Goal: Task Accomplishment & Management: Complete application form

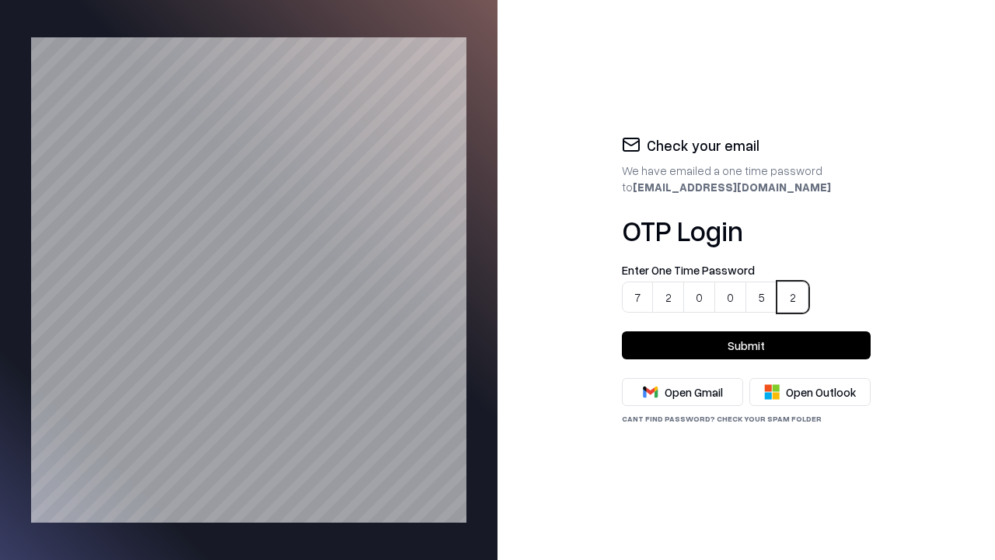
type input "******"
click at [746, 345] on button "Submit" at bounding box center [746, 345] width 249 height 28
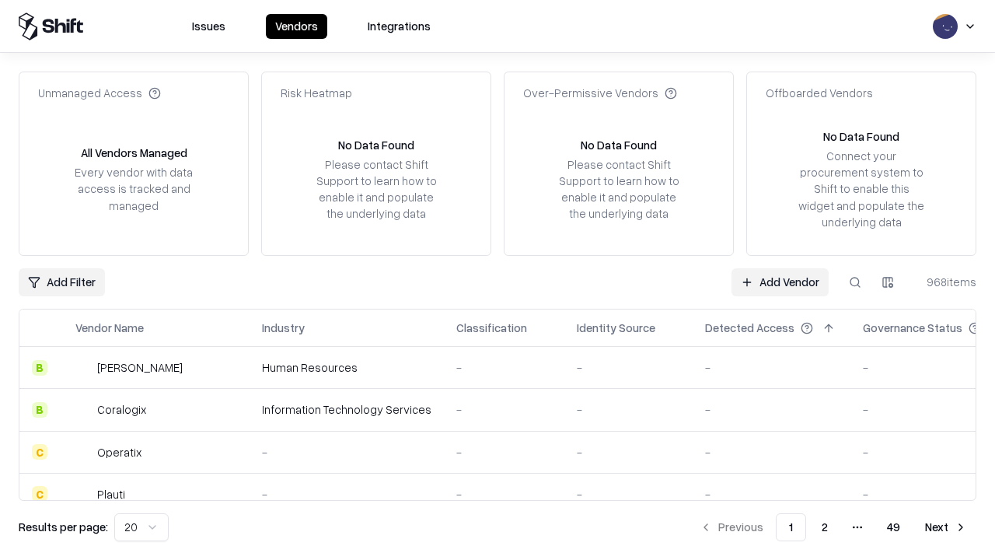
click at [781, 281] on link "Add Vendor" at bounding box center [780, 282] width 97 height 28
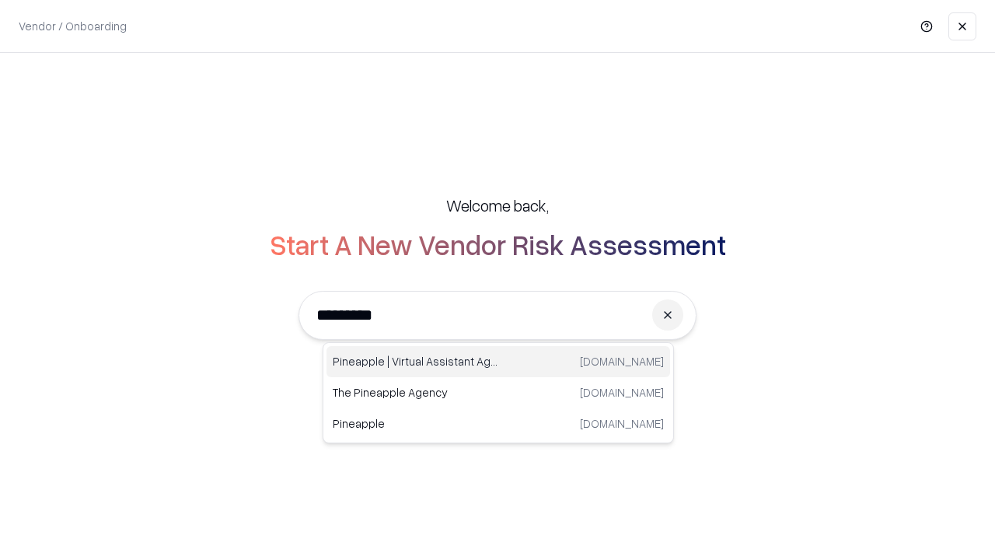
click at [498, 362] on div "Pineapple | Virtual Assistant Agency [DOMAIN_NAME]" at bounding box center [499, 361] width 344 height 31
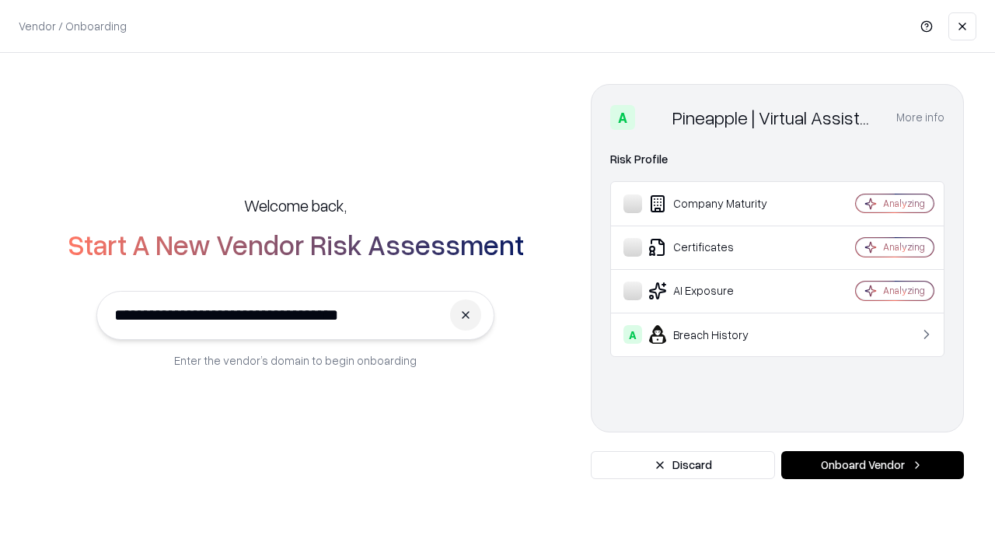
type input "**********"
click at [872, 465] on button "Onboard Vendor" at bounding box center [872, 465] width 183 height 28
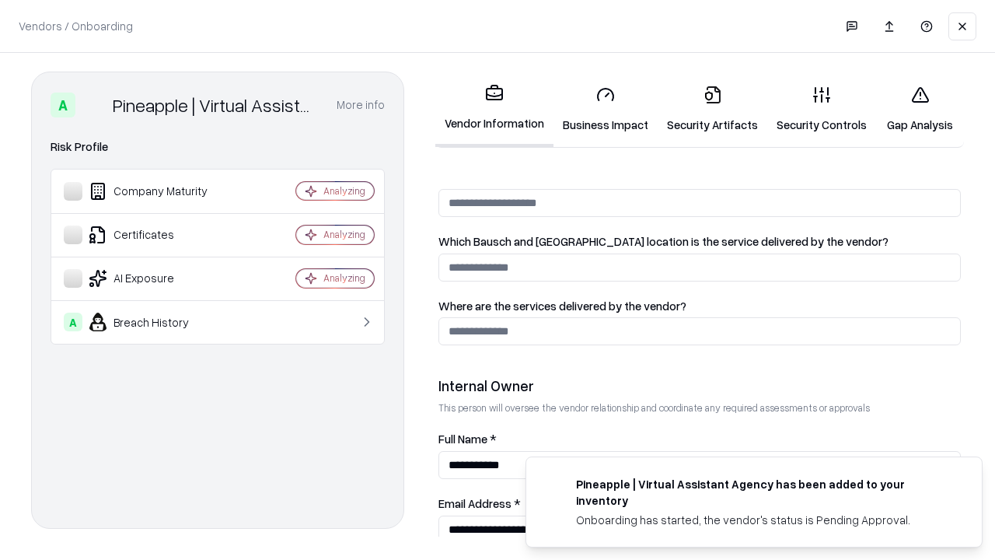
scroll to position [806, 0]
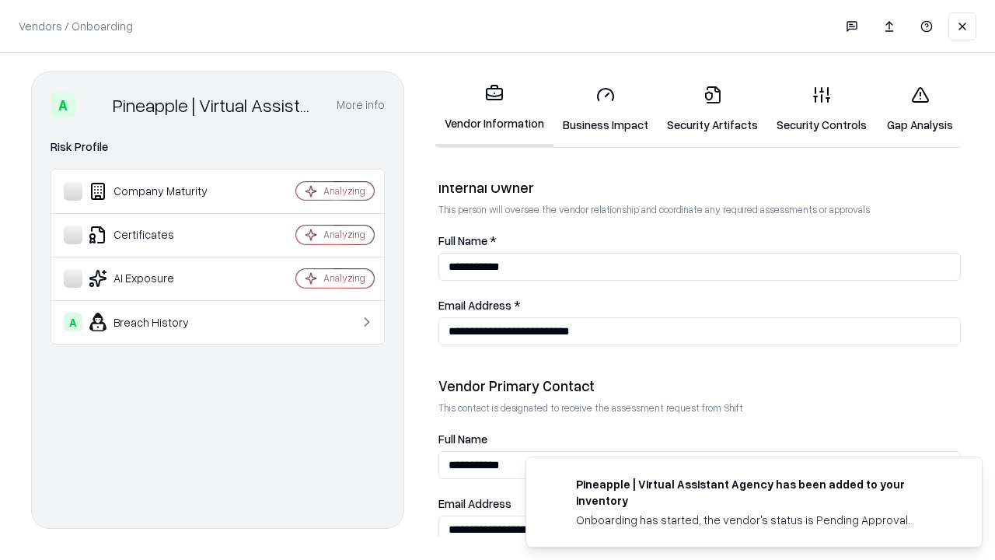
click at [704, 109] on link "Security Artifacts" at bounding box center [713, 109] width 110 height 72
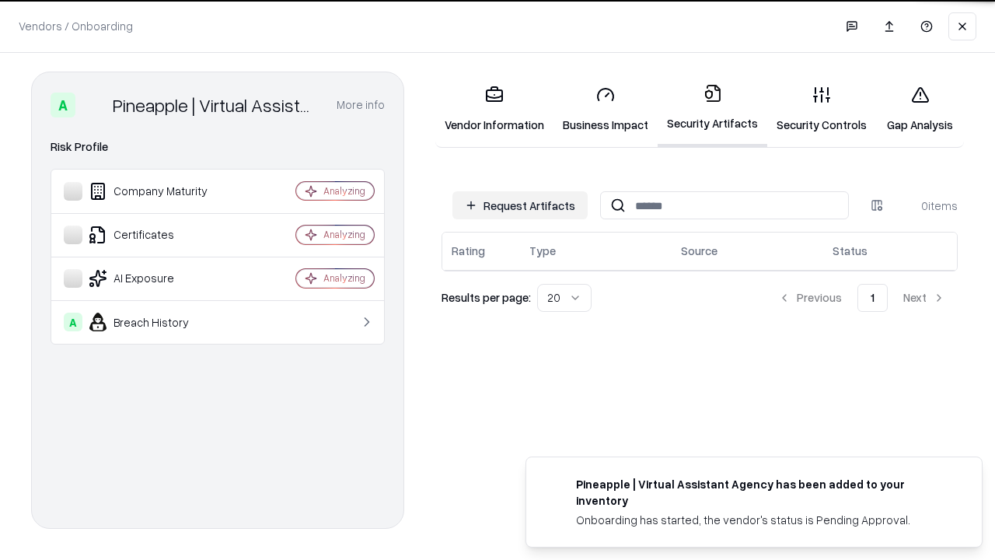
click at [523, 205] on button "Request Artifacts" at bounding box center [520, 205] width 135 height 28
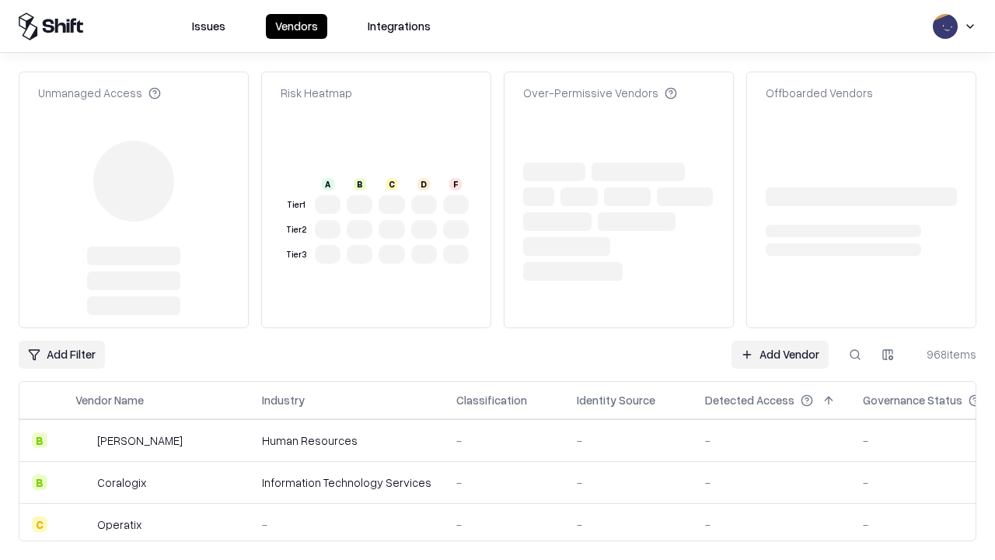
click at [781, 355] on link "Add Vendor" at bounding box center [780, 355] width 97 height 28
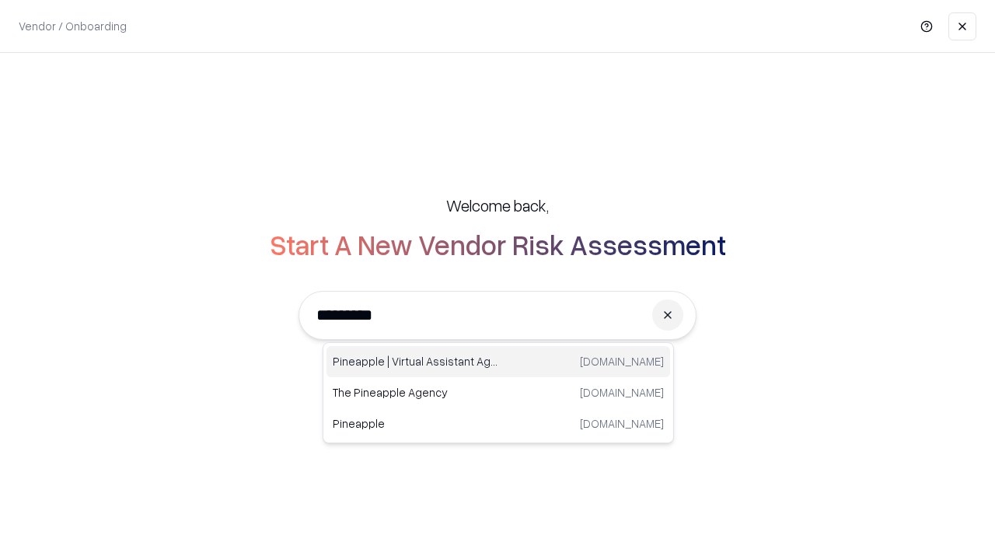
click at [498, 362] on div "Pineapple | Virtual Assistant Agency [DOMAIN_NAME]" at bounding box center [499, 361] width 344 height 31
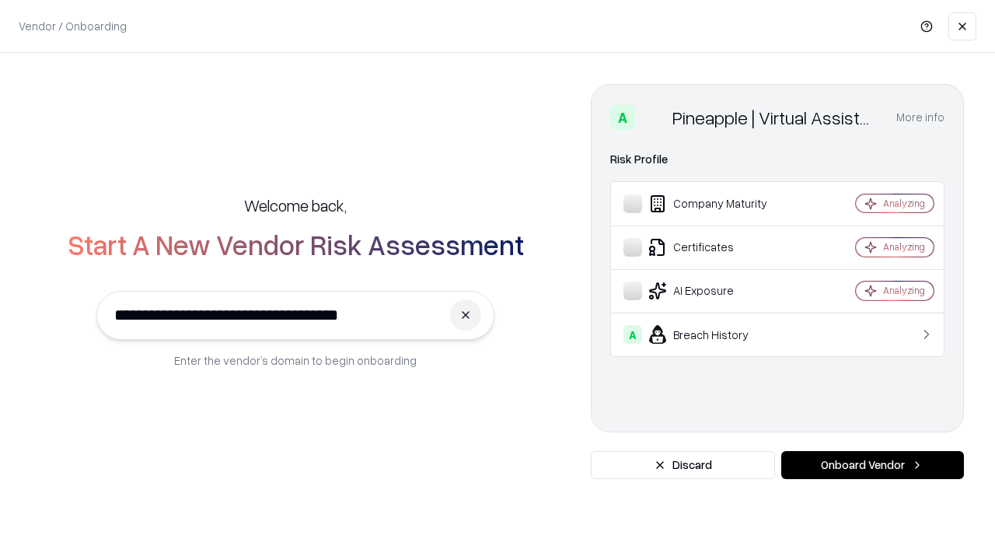
type input "**********"
click at [872, 465] on button "Onboard Vendor" at bounding box center [872, 465] width 183 height 28
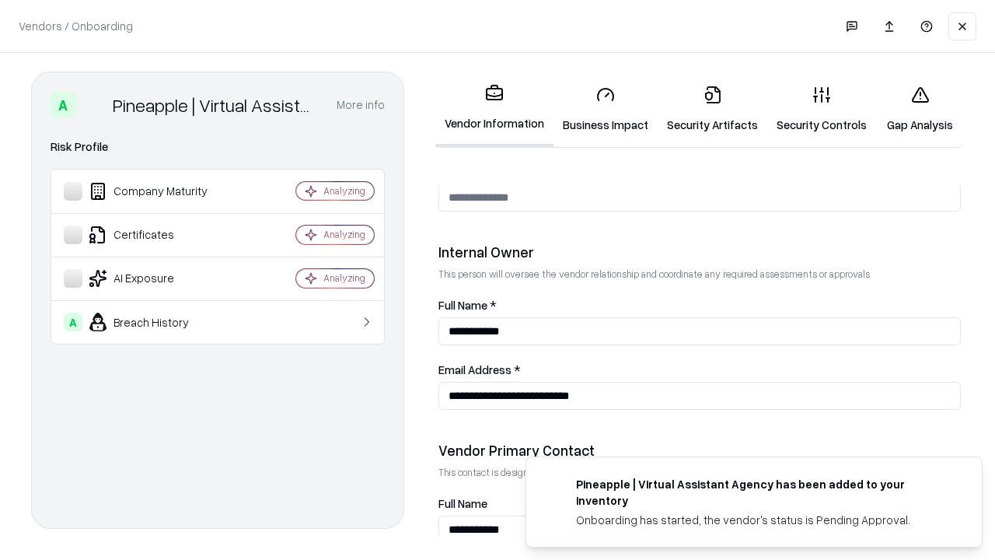
scroll to position [806, 0]
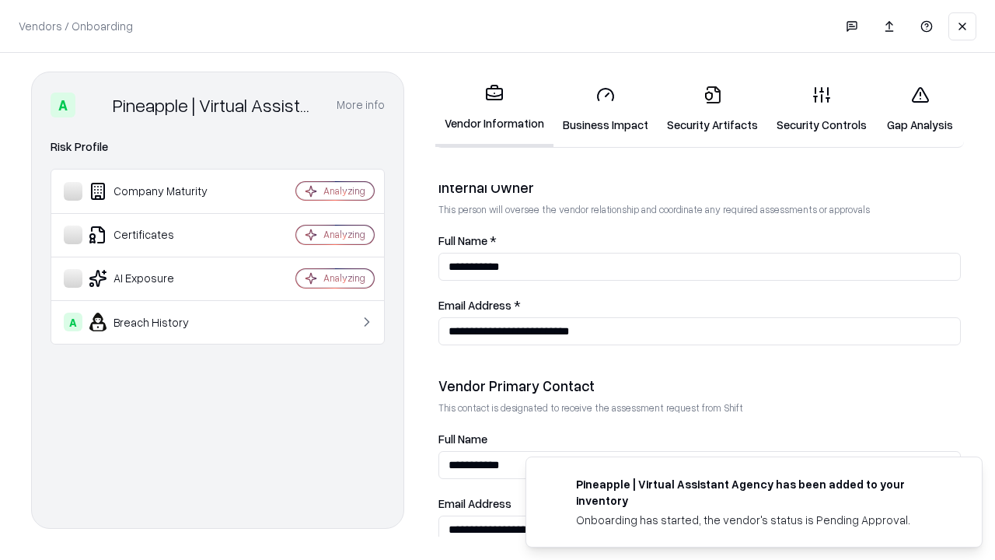
click at [913, 109] on link "Gap Analysis" at bounding box center [920, 109] width 88 height 72
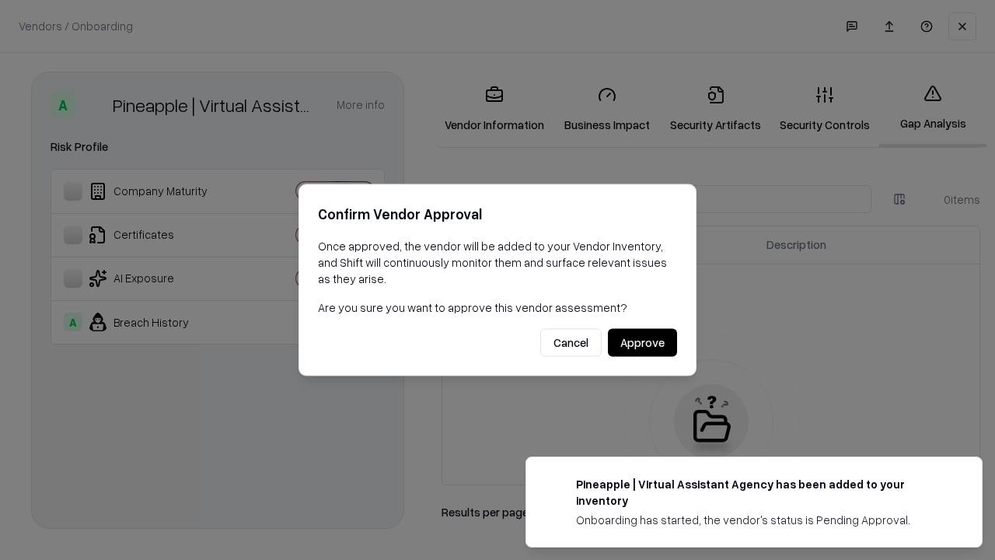
click at [643, 342] on button "Approve" at bounding box center [642, 343] width 69 height 28
